Goal: Task Accomplishment & Management: Complete application form

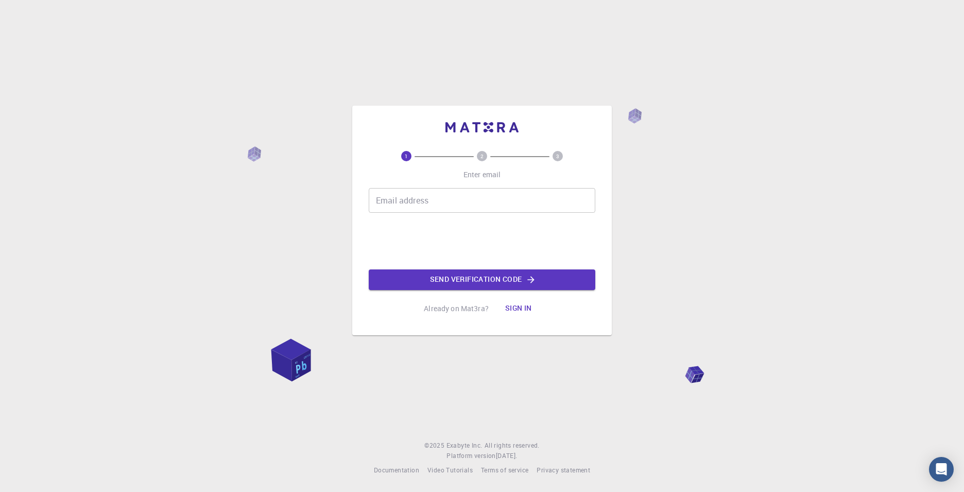
click at [411, 207] on input "Email address" at bounding box center [482, 200] width 227 height 25
type input "[EMAIL_ADDRESS][DOMAIN_NAME]"
click at [427, 279] on button "Send verification code" at bounding box center [482, 279] width 227 height 21
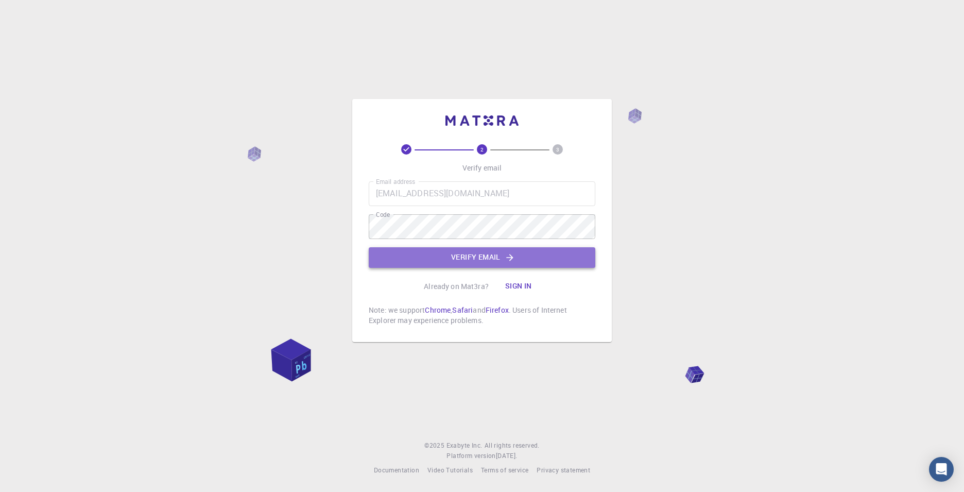
click at [451, 257] on button "Verify email" at bounding box center [482, 257] width 227 height 21
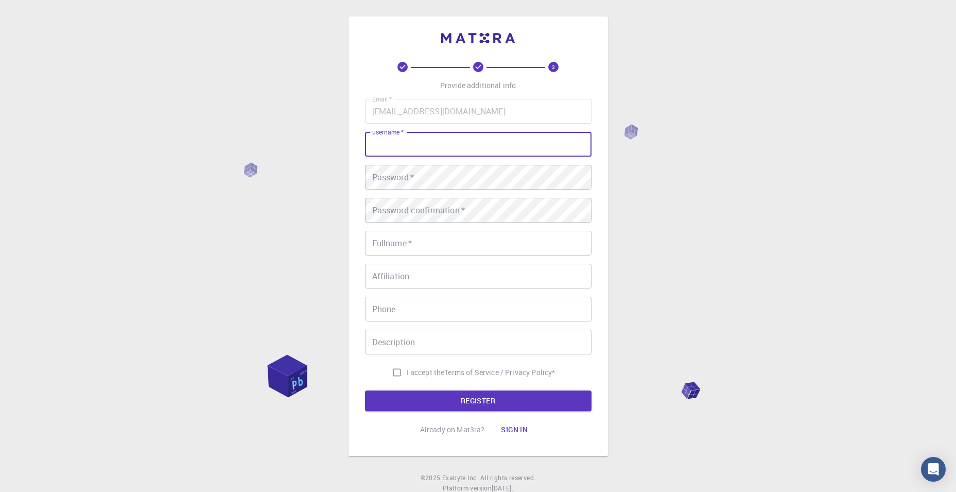
click at [412, 146] on input "username   *" at bounding box center [478, 144] width 227 height 25
type input "kirill"
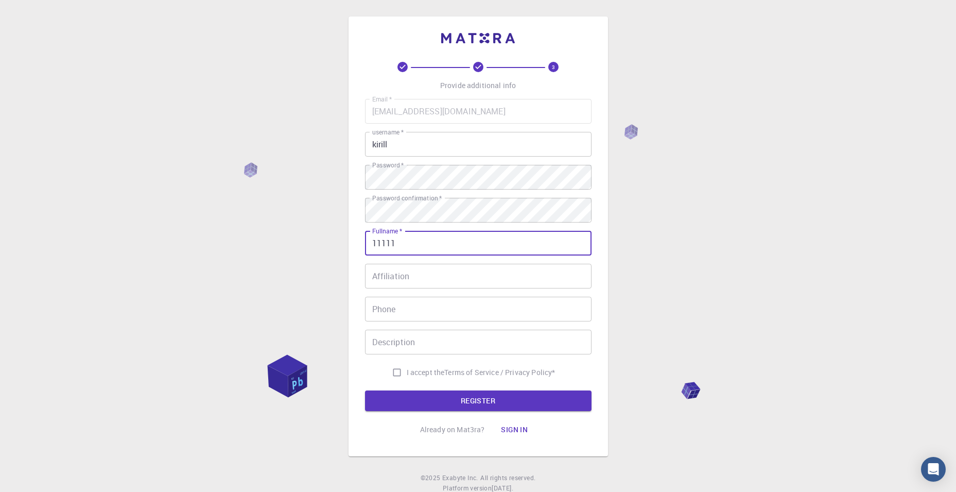
type input "11111"
click at [407, 279] on input "Affiliation" at bounding box center [478, 276] width 227 height 25
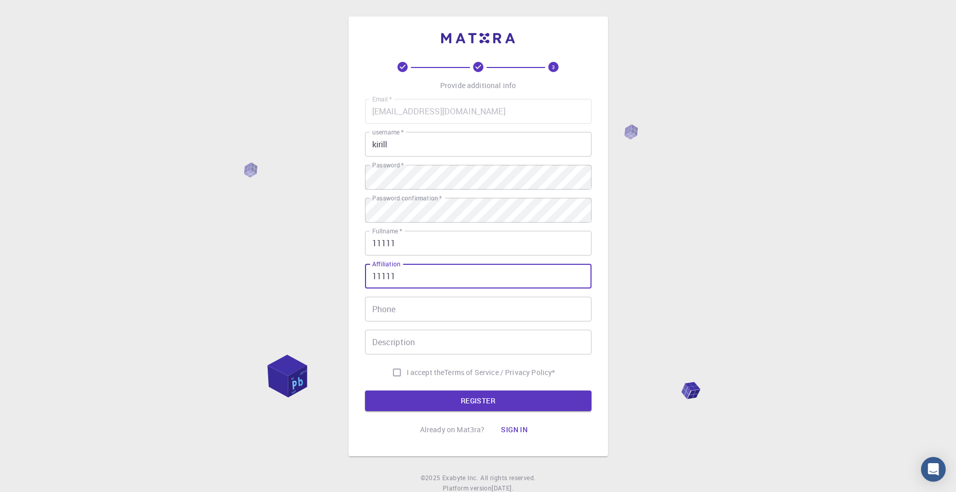
type input "11111"
click at [398, 307] on input "Phone" at bounding box center [478, 309] width 227 height 25
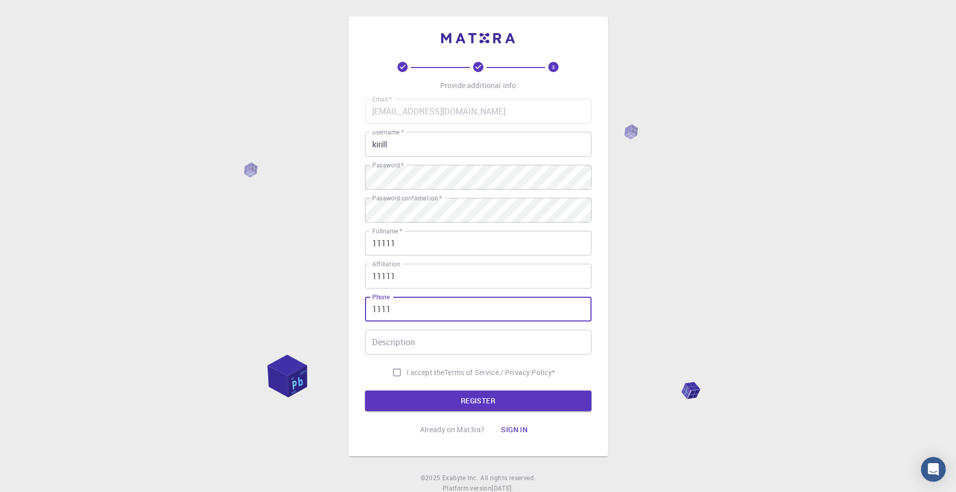
type input "1111"
click at [395, 331] on div "Description Description" at bounding box center [478, 342] width 227 height 25
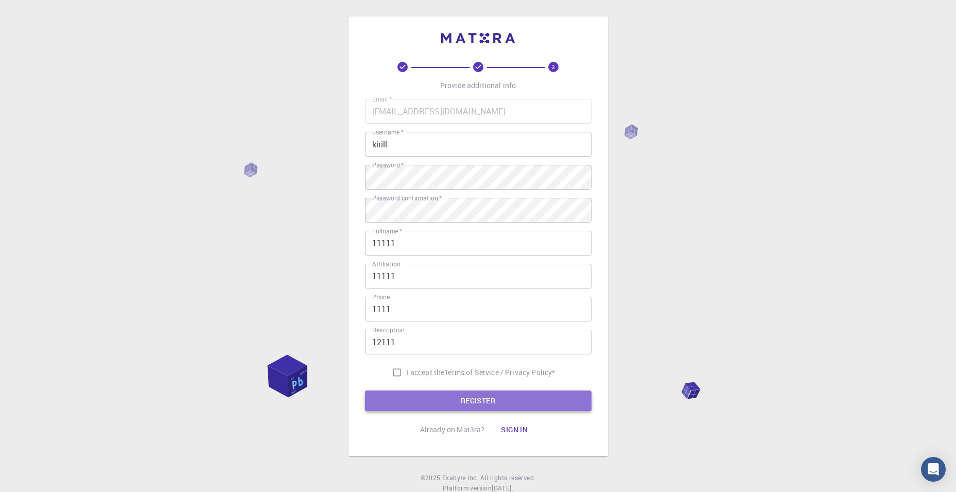
click at [413, 403] on button "REGISTER" at bounding box center [478, 400] width 227 height 21
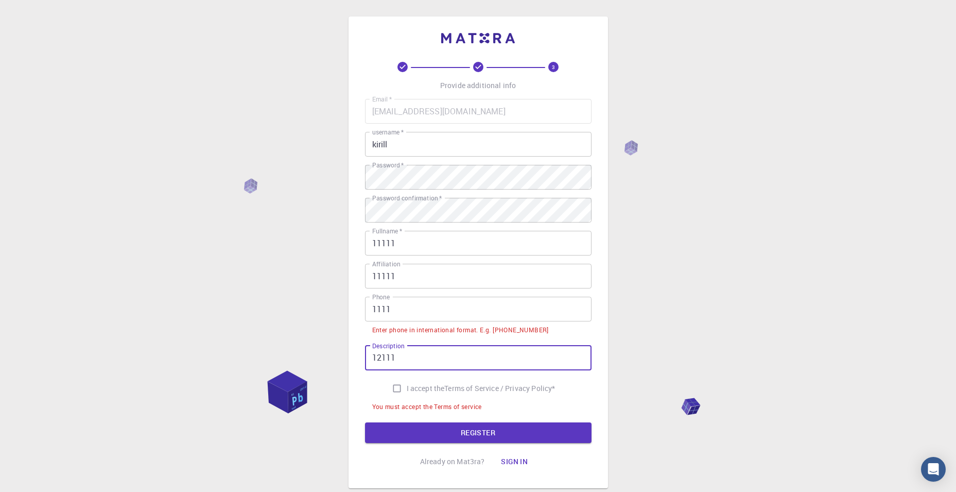
click at [404, 359] on input "12111" at bounding box center [478, 357] width 227 height 25
type input "1"
type input "2323421"
click at [394, 385] on input "I accept the Terms of Service / Privacy Policy *" at bounding box center [397, 388] width 20 height 20
checkbox input "true"
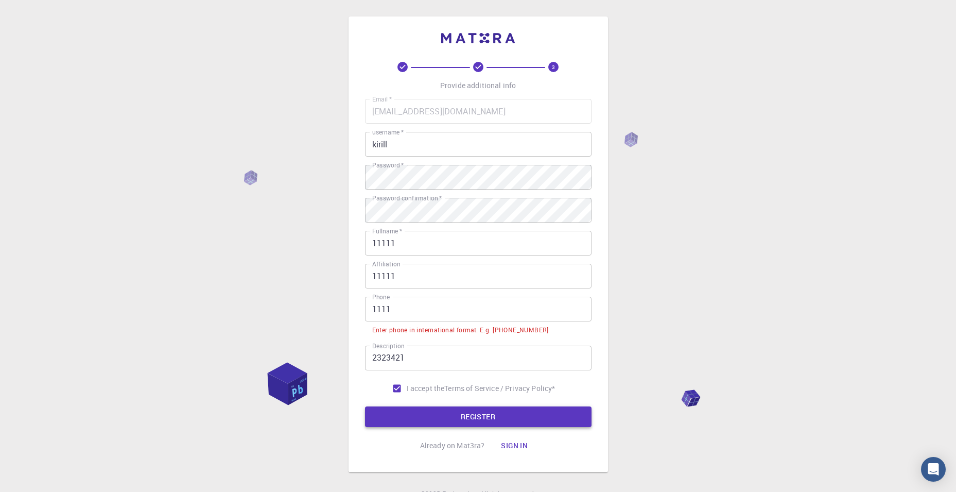
click at [407, 415] on button "REGISTER" at bounding box center [478, 416] width 227 height 21
click at [473, 400] on form "Email   * [EMAIL_ADDRESS][DOMAIN_NAME] Email   * username   * kirill username  …" at bounding box center [478, 263] width 227 height 328
click at [468, 413] on button "REGISTER" at bounding box center [478, 416] width 227 height 21
